Goal: Navigation & Orientation: Find specific page/section

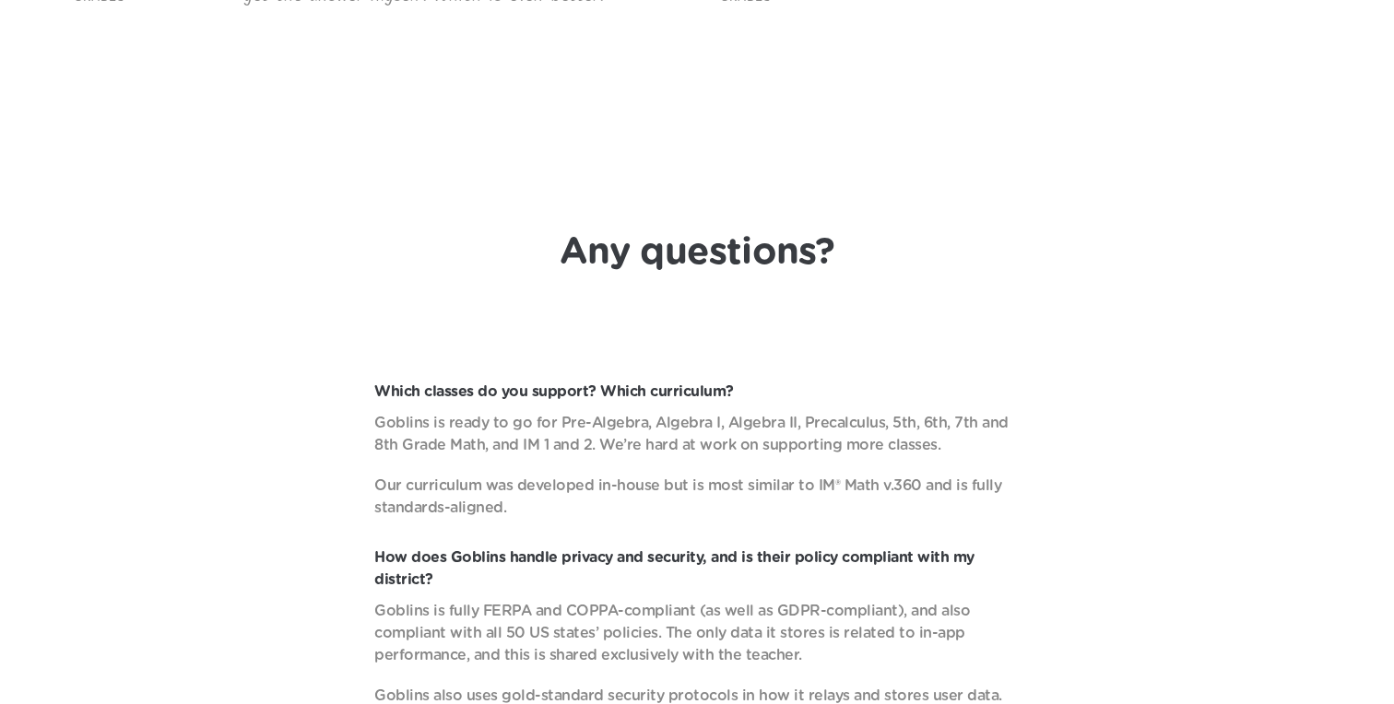
scroll to position [6673, 0]
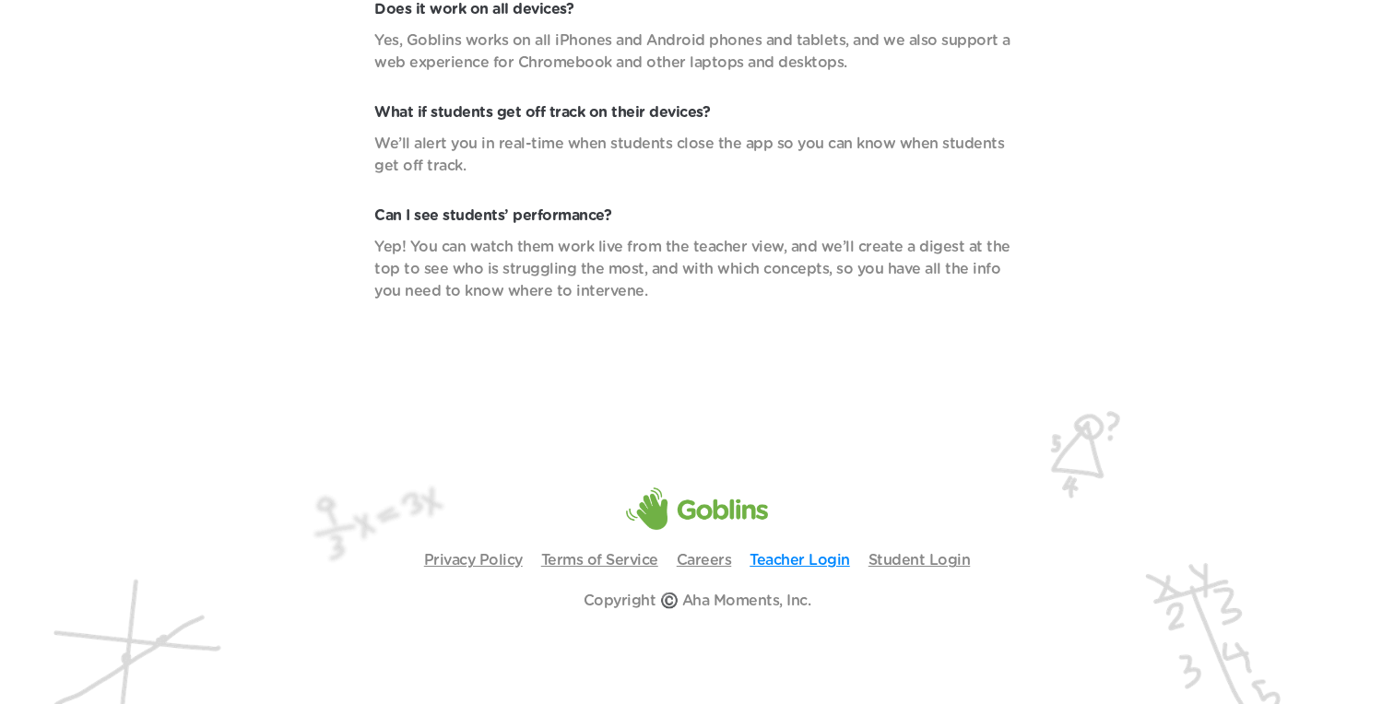
click at [806, 560] on link "Teacher Login" at bounding box center [800, 560] width 100 height 15
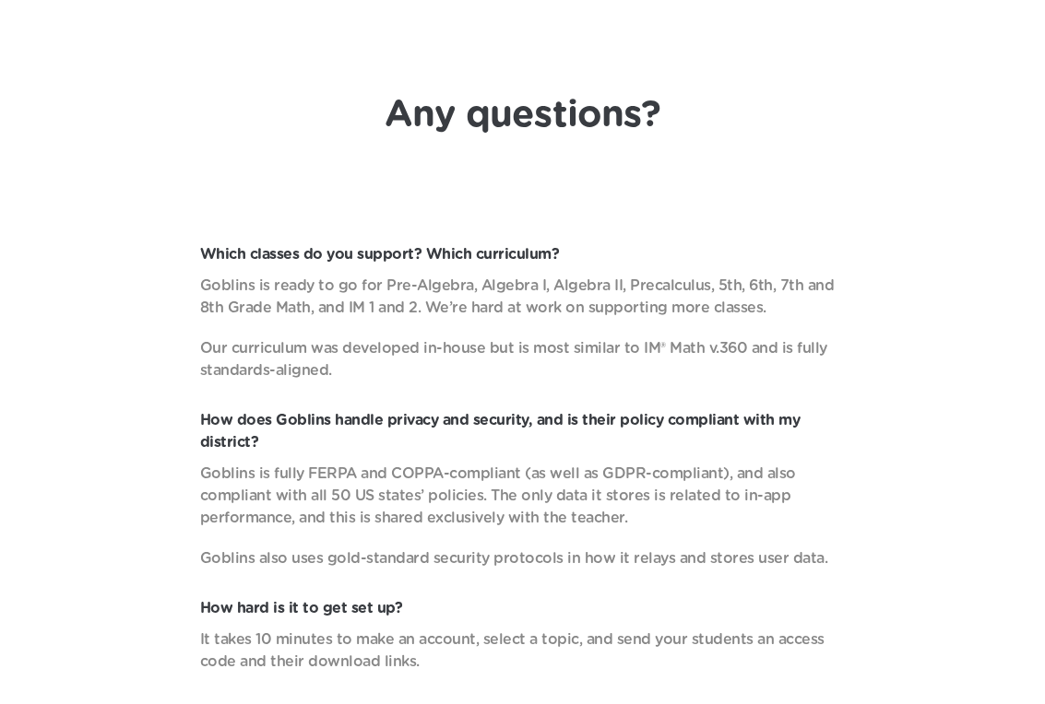
scroll to position [7068, 0]
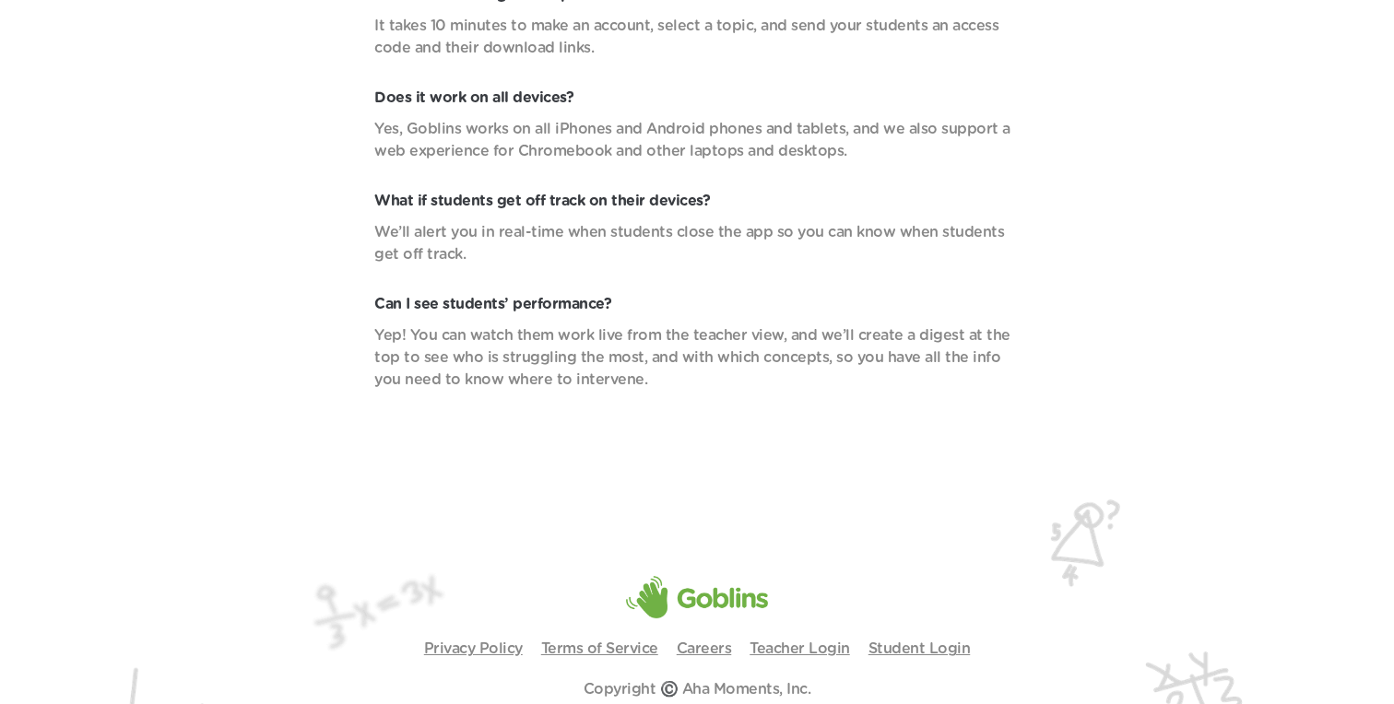
scroll to position [6673, 0]
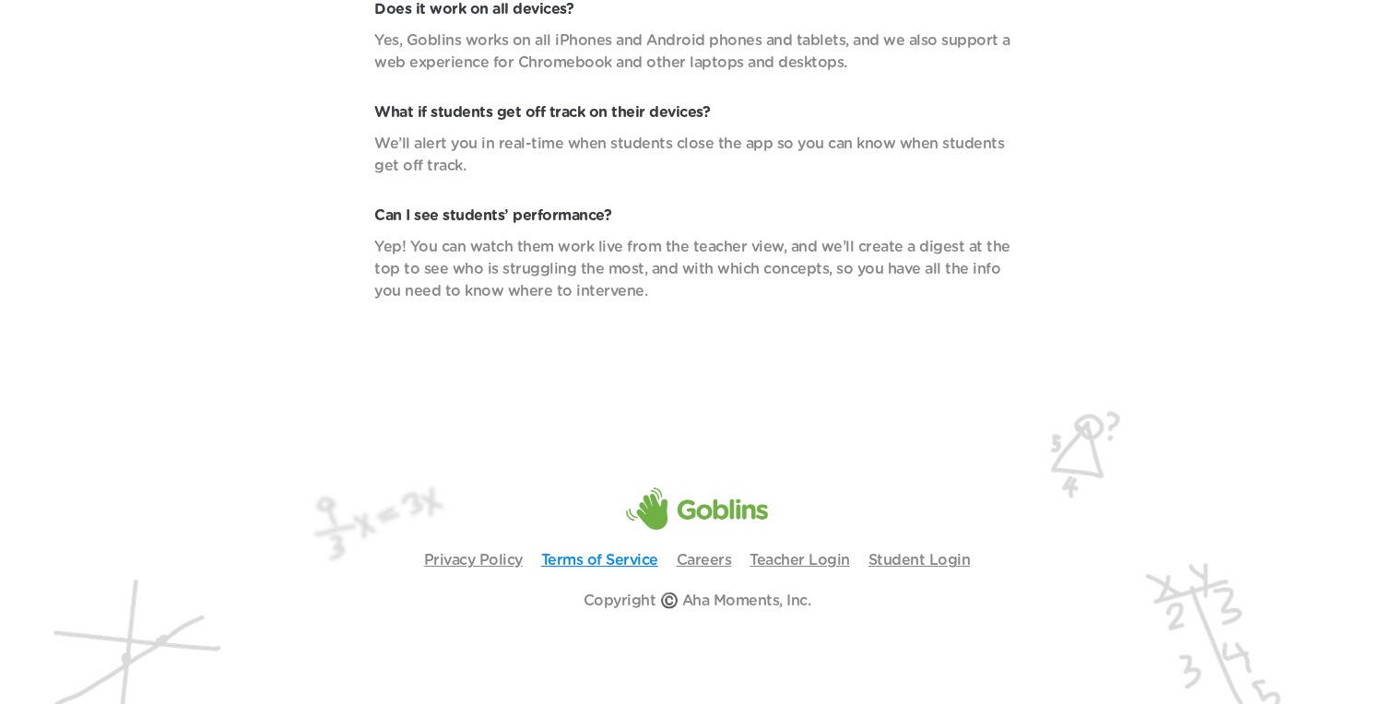
click at [608, 562] on link "Terms of Service" at bounding box center [599, 560] width 117 height 15
